Goal: Task Accomplishment & Management: Manage account settings

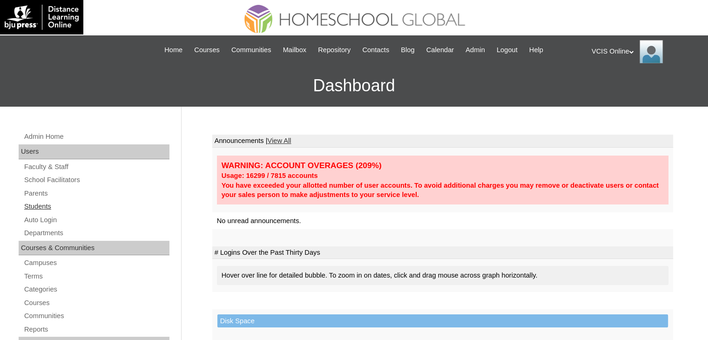
click at [50, 203] on link "Students" at bounding box center [96, 207] width 146 height 12
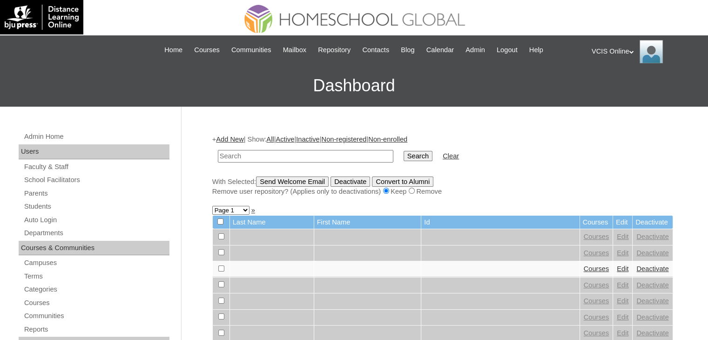
click at [305, 157] on input "text" at bounding box center [306, 156] width 176 height 13
click at [247, 155] on input "VCIS003-5A-SA2025" at bounding box center [306, 156] width 176 height 13
click at [244, 155] on input "VCIS003-5A-SA2025" at bounding box center [306, 156] width 176 height 13
type input "VCIS024-5A-SA2025"
click at [404, 151] on input "Search" at bounding box center [418, 156] width 29 height 10
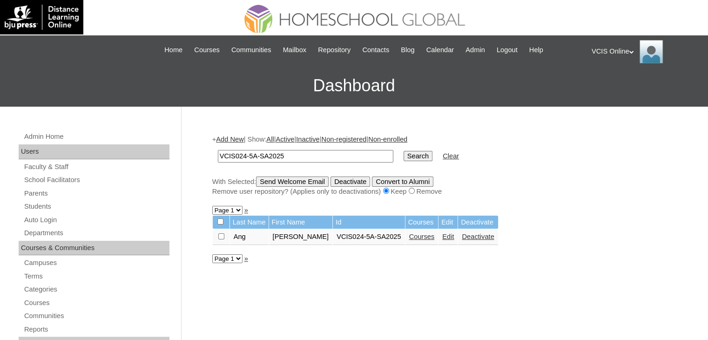
click at [409, 239] on link "Courses" at bounding box center [422, 236] width 26 height 7
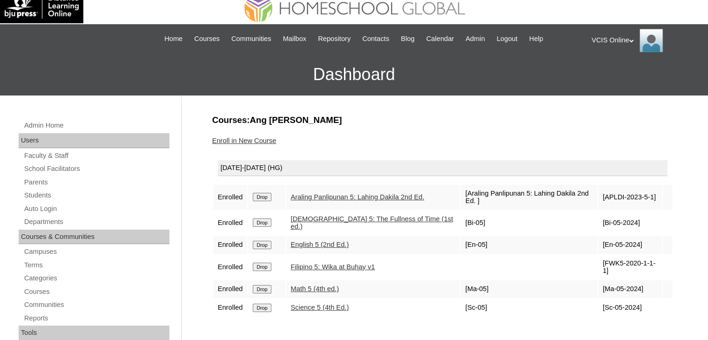
scroll to position [47, 0]
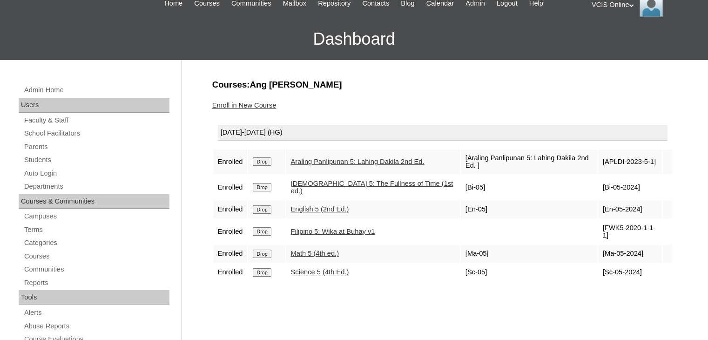
click at [226, 105] on link "Enroll in New Course" at bounding box center [244, 105] width 64 height 7
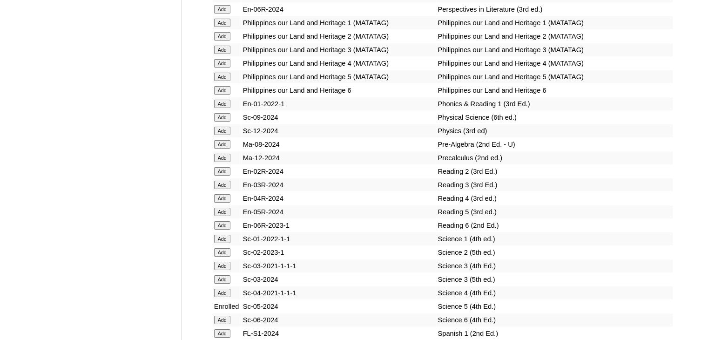
scroll to position [3352, 0]
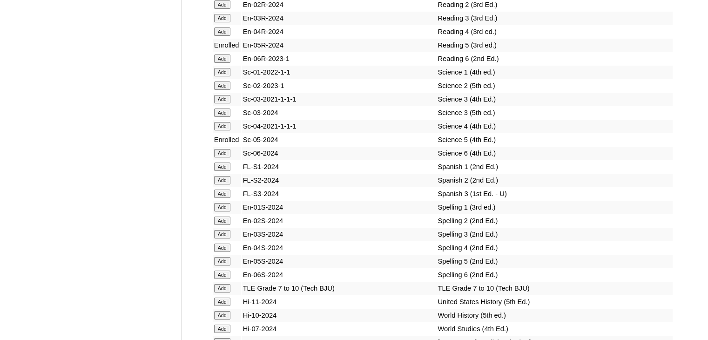
scroll to position [3539, 0]
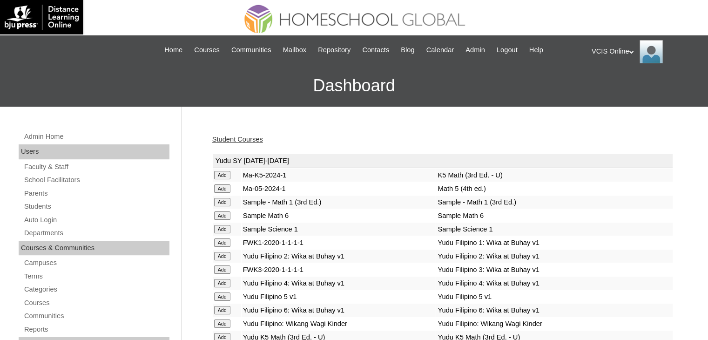
click at [238, 136] on link "Student Courses" at bounding box center [237, 138] width 51 height 7
